Goal: Transaction & Acquisition: Purchase product/service

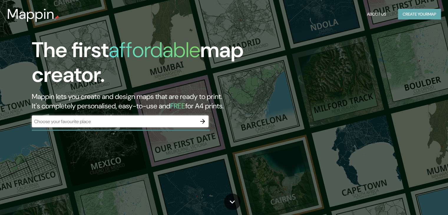
click at [425, 13] on button "Create your map" at bounding box center [419, 14] width 43 height 11
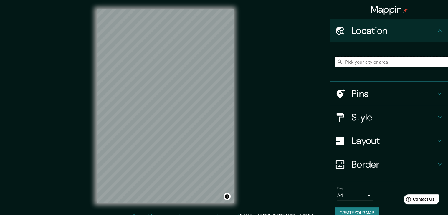
click at [390, 60] on input "Pick your city or area" at bounding box center [391, 62] width 113 height 11
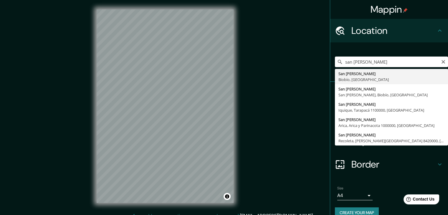
type input "San [PERSON_NAME], Biobío, [GEOGRAPHIC_DATA]"
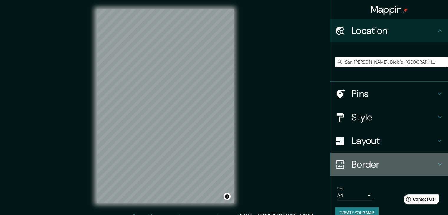
click at [393, 166] on h4 "Border" at bounding box center [394, 165] width 85 height 12
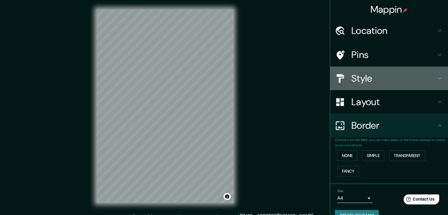
click at [396, 78] on h4 "Style" at bounding box center [394, 79] width 85 height 12
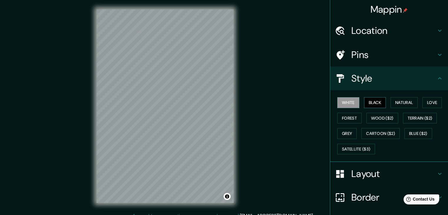
click at [374, 99] on button "Black" at bounding box center [375, 102] width 22 height 11
click at [399, 102] on button "Natural" at bounding box center [404, 102] width 27 height 11
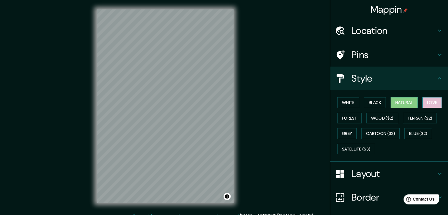
click at [426, 98] on button "Love" at bounding box center [432, 102] width 19 height 11
click at [343, 115] on button "Forest" at bounding box center [350, 118] width 24 height 11
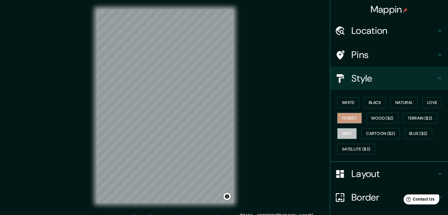
click at [347, 131] on button "Grey" at bounding box center [347, 133] width 19 height 11
click at [347, 117] on button "Forest" at bounding box center [350, 118] width 24 height 11
